Goal: Transaction & Acquisition: Purchase product/service

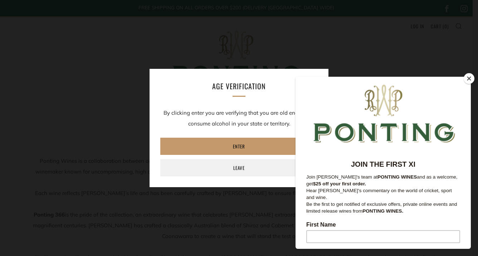
click at [471, 77] on button "Close" at bounding box center [469, 78] width 11 height 11
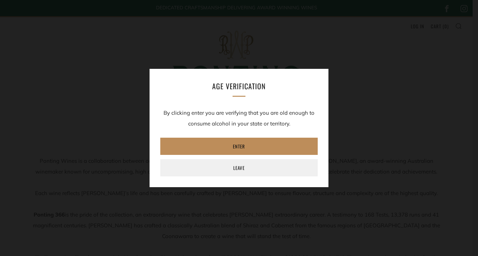
click at [237, 147] on link "Enter" at bounding box center [239, 146] width 158 height 17
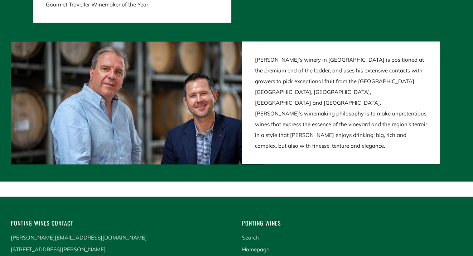
scroll to position [1460, 0]
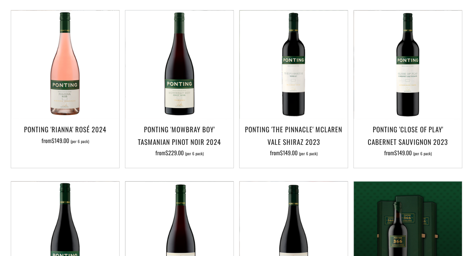
scroll to position [358, 0]
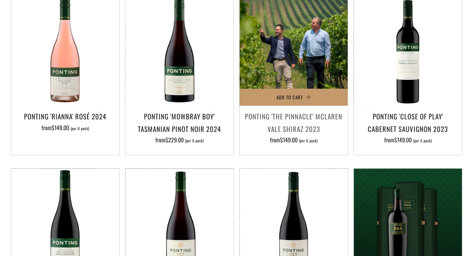
click at [301, 62] on img at bounding box center [294, 51] width 108 height 108
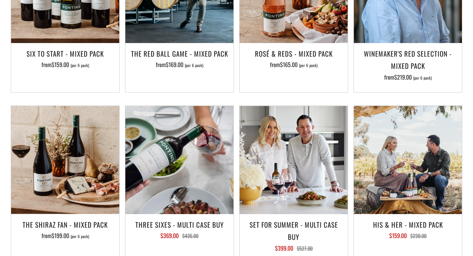
scroll to position [645, 0]
